Goal: Transaction & Acquisition: Purchase product/service

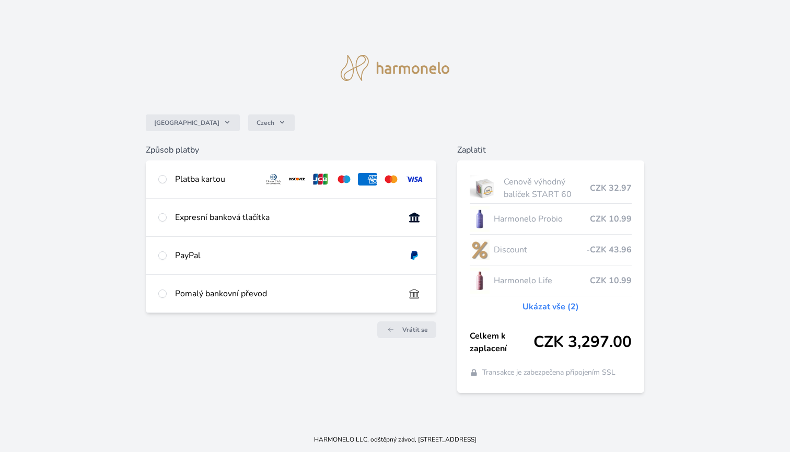
click at [160, 180] on input "radio" at bounding box center [162, 179] width 8 height 8
radio input "true"
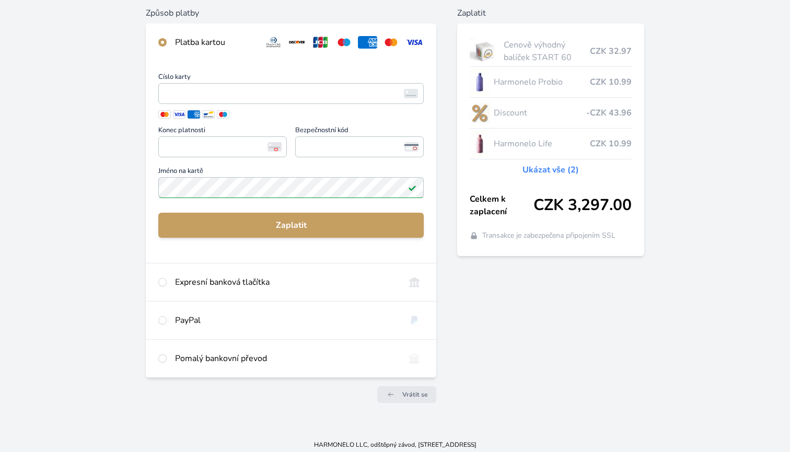
scroll to position [126, 0]
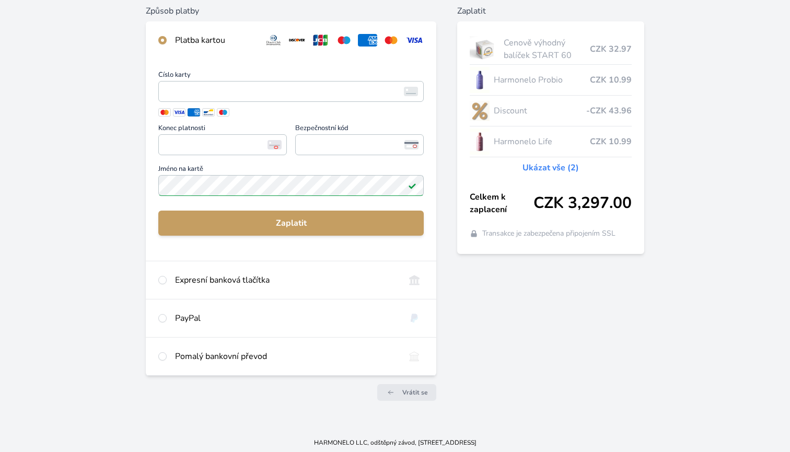
click at [164, 279] on input "radio" at bounding box center [162, 280] width 8 height 8
radio input "true"
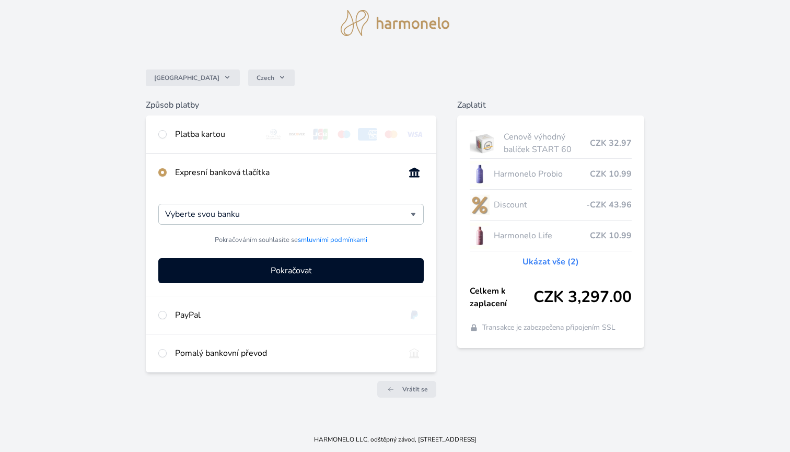
click at [161, 135] on input "radio" at bounding box center [162, 134] width 8 height 8
radio input "true"
radio input "false"
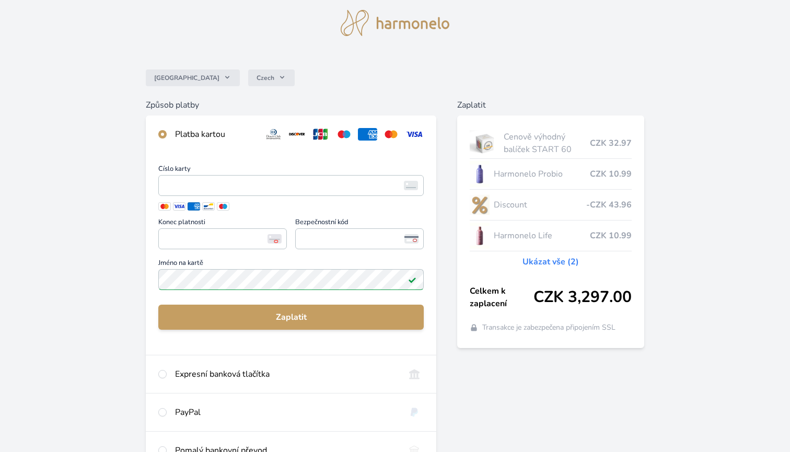
click at [554, 262] on link "Ukázat vše (2)" at bounding box center [551, 262] width 56 height 13
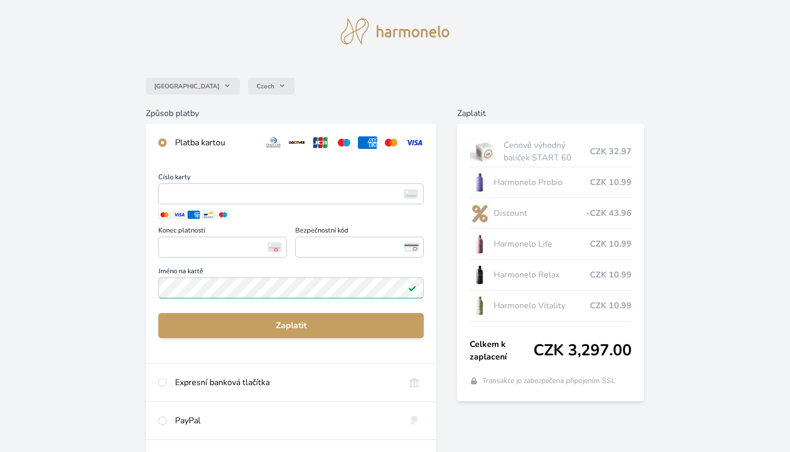
scroll to position [11, 0]
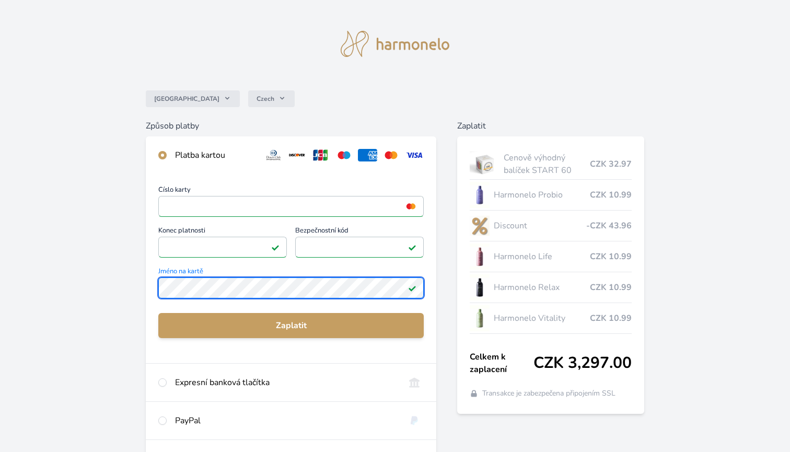
click at [152, 287] on div "Číslo karty <p>Your browser does not support iframes.</p> Konec platnosti <p>Yo…" at bounding box center [291, 268] width 291 height 189
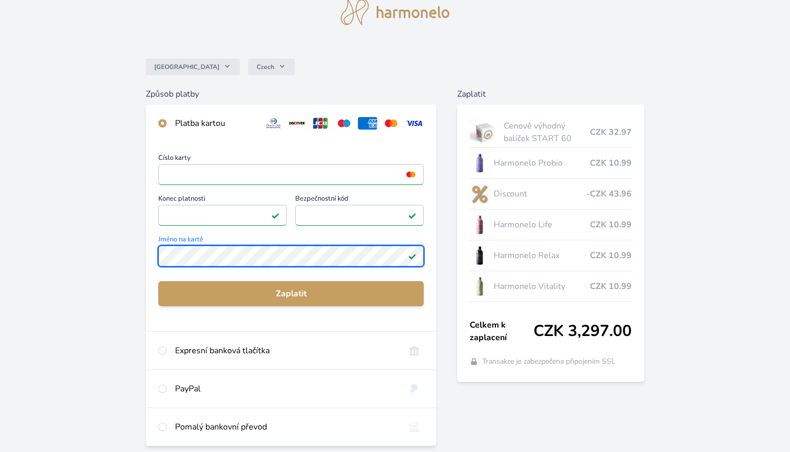
scroll to position [43, 0]
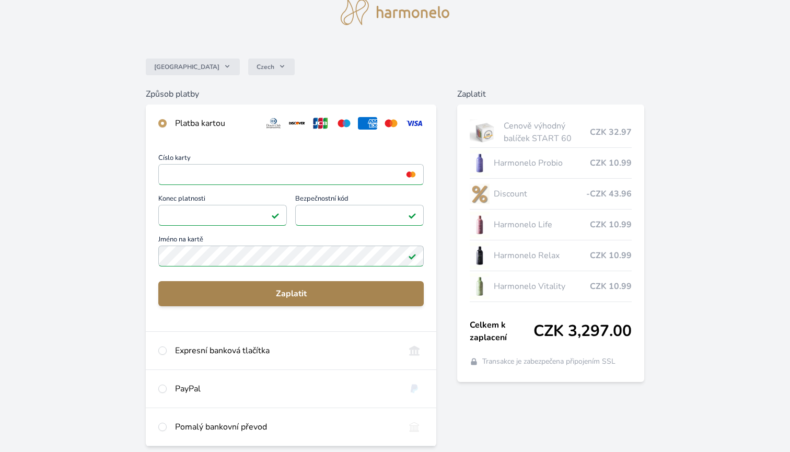
click at [272, 298] on span "Zaplatit" at bounding box center [291, 293] width 249 height 13
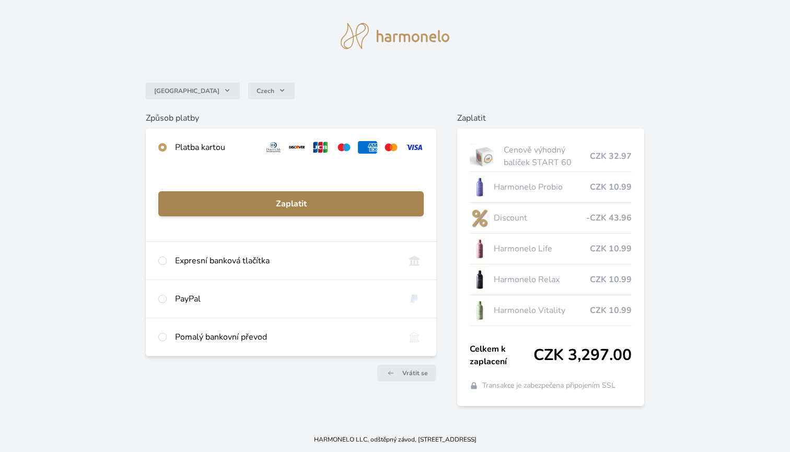
scroll to position [19, 0]
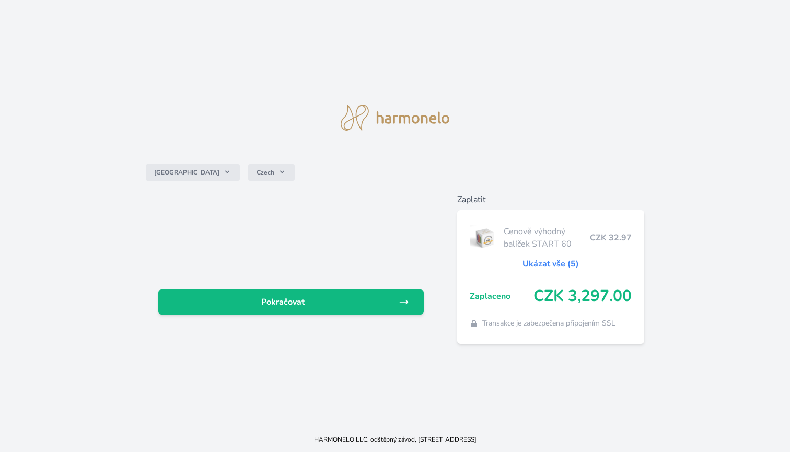
click at [541, 260] on link "Ukázat vše (5)" at bounding box center [551, 264] width 56 height 13
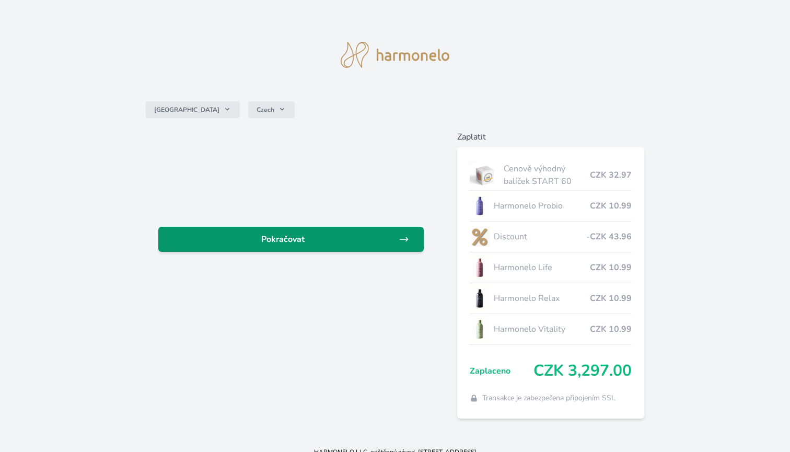
click at [349, 244] on span "Pokračovat" at bounding box center [283, 239] width 233 height 13
